Goal: Information Seeking & Learning: Learn about a topic

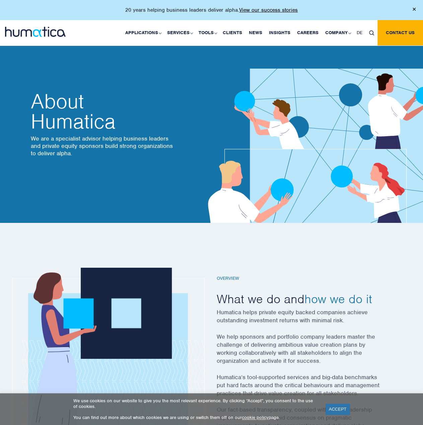
click at [0, 0] on link "Our People" at bounding box center [0, 0] width 0 height 0
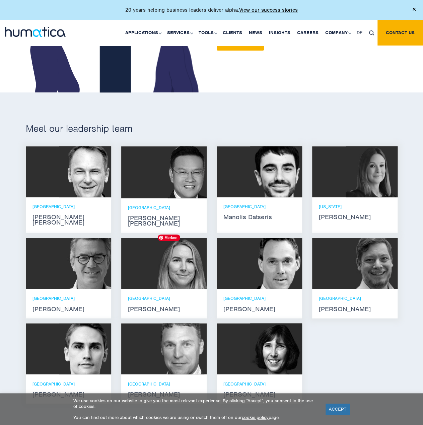
scroll to position [368, 0]
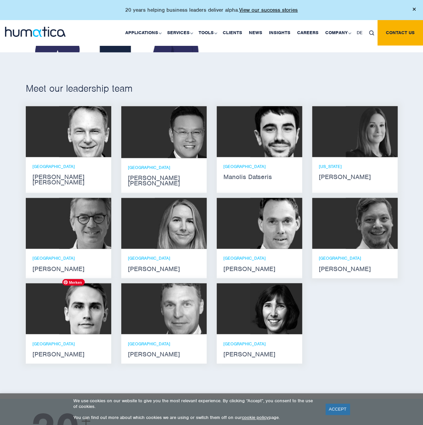
click at [76, 317] on img at bounding box center [85, 308] width 52 height 51
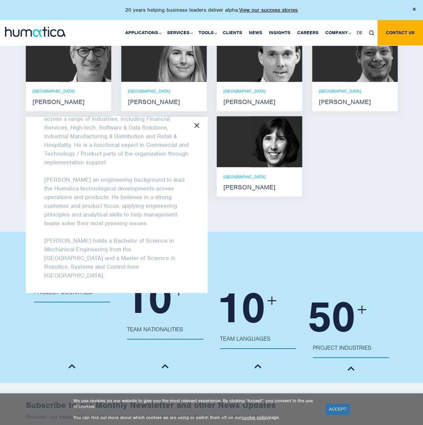
scroll to position [536, 0]
click at [316, 204] on div "Meet our leadership team Andros Payne He holds degrees in Electrical and Mechan…" at bounding box center [211, 58] width 423 height 346
click at [197, 123] on icon at bounding box center [196, 125] width 5 height 5
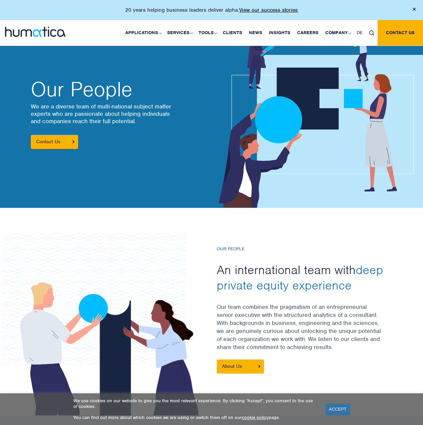
scroll to position [0, 0]
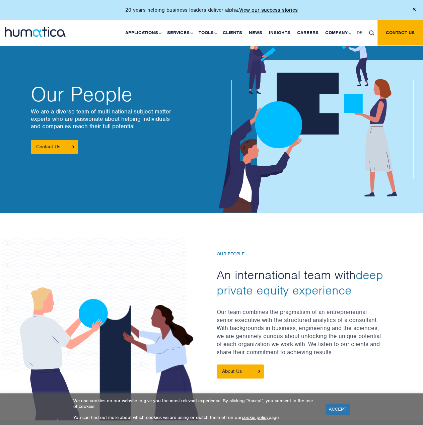
click at [55, 31] on img at bounding box center [35, 32] width 61 height 10
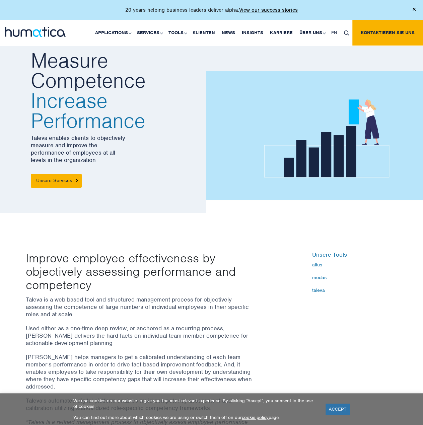
click at [64, 154] on p "Taleva enables clients to objectively measure and improve the performance of em…" at bounding box center [116, 148] width 170 height 29
click at [134, 189] on div "Measure Competence Increase Performance Taleva enables clients to objectively m…" at bounding box center [116, 118] width 181 height 187
